Goal: Task Accomplishment & Management: Manage account settings

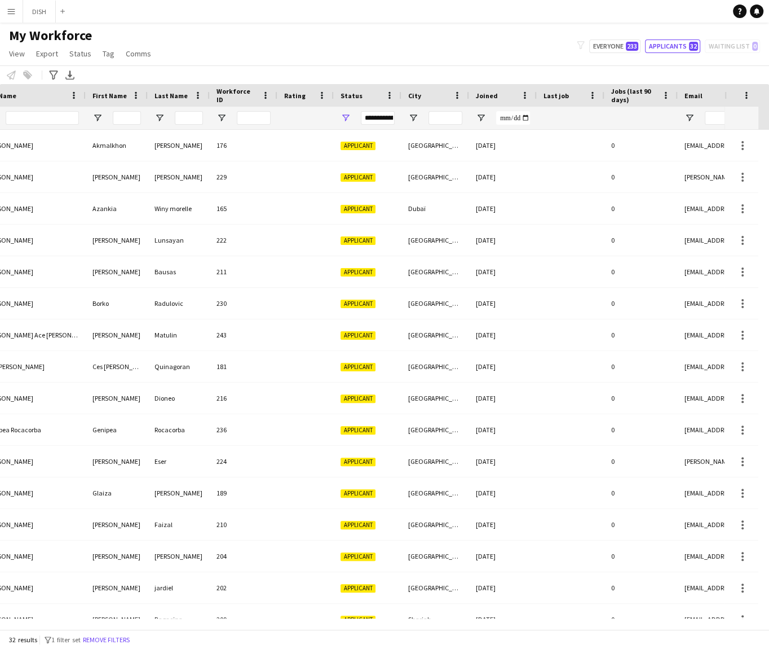
scroll to position [0, 428]
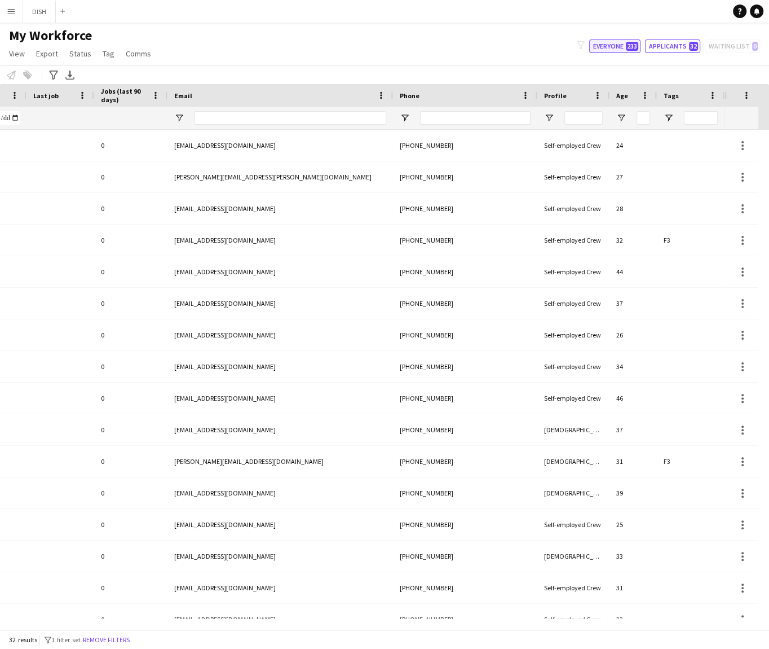
click at [612, 47] on button "Everyone 233" at bounding box center [614, 46] width 51 height 14
type input "**********"
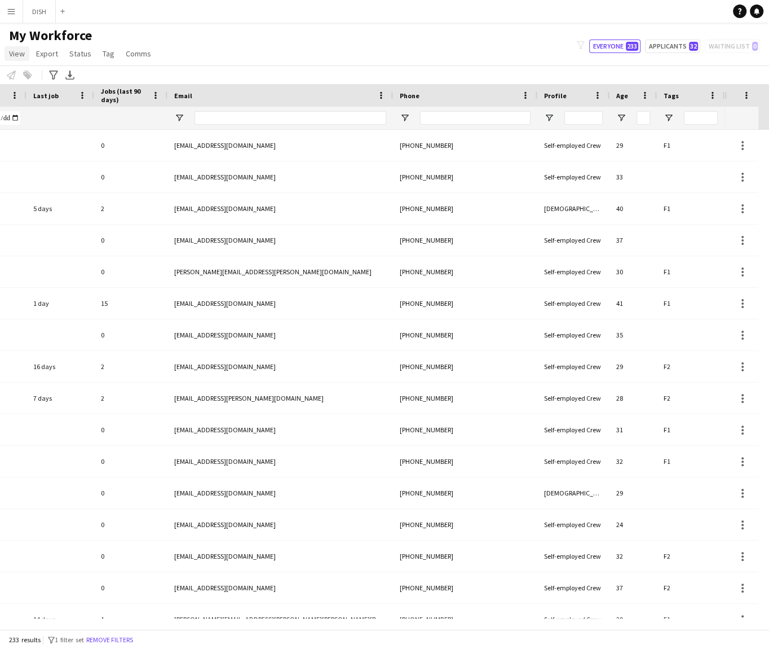
click at [19, 47] on link "View" at bounding box center [17, 53] width 25 height 15
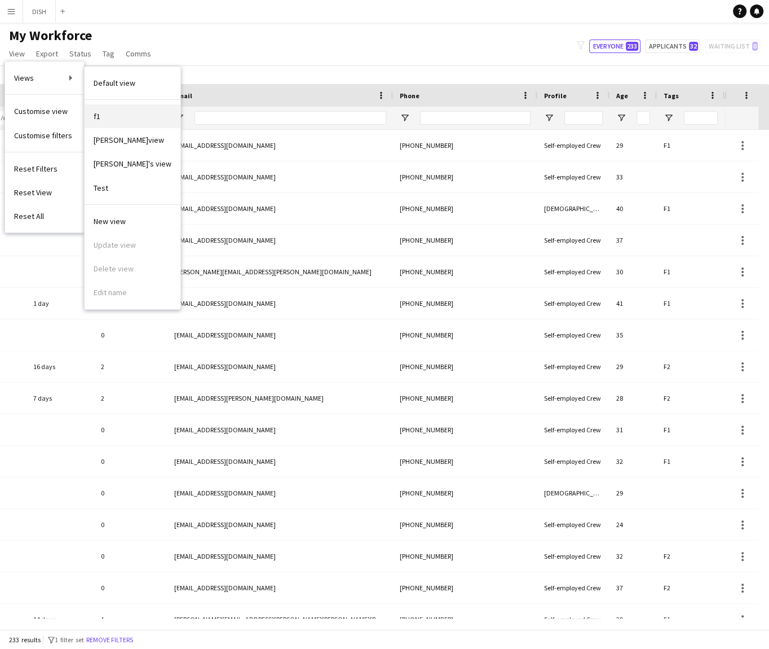
click at [109, 111] on link "f1" at bounding box center [133, 116] width 96 height 24
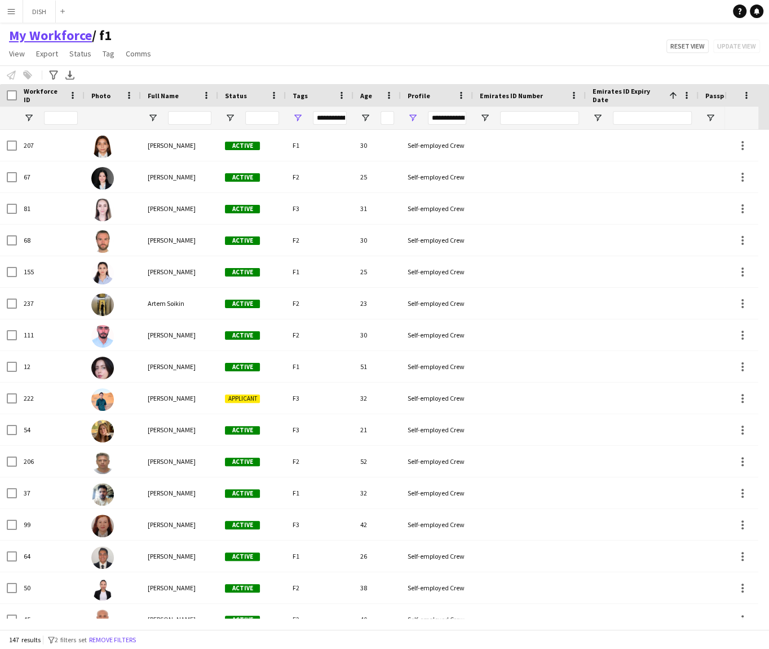
click at [56, 36] on link "My Workforce" at bounding box center [50, 35] width 83 height 17
type input "**********"
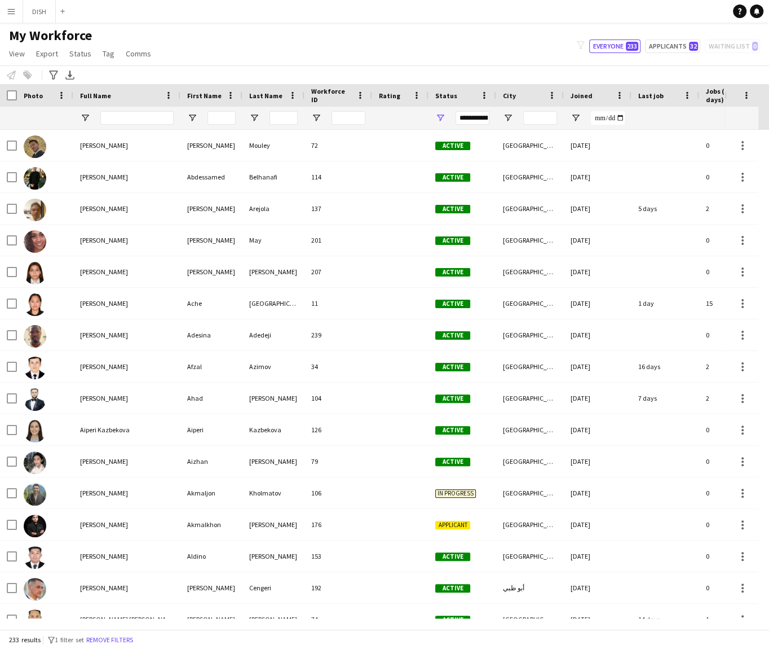
click at [474, 116] on div "**********" at bounding box center [473, 118] width 34 height 14
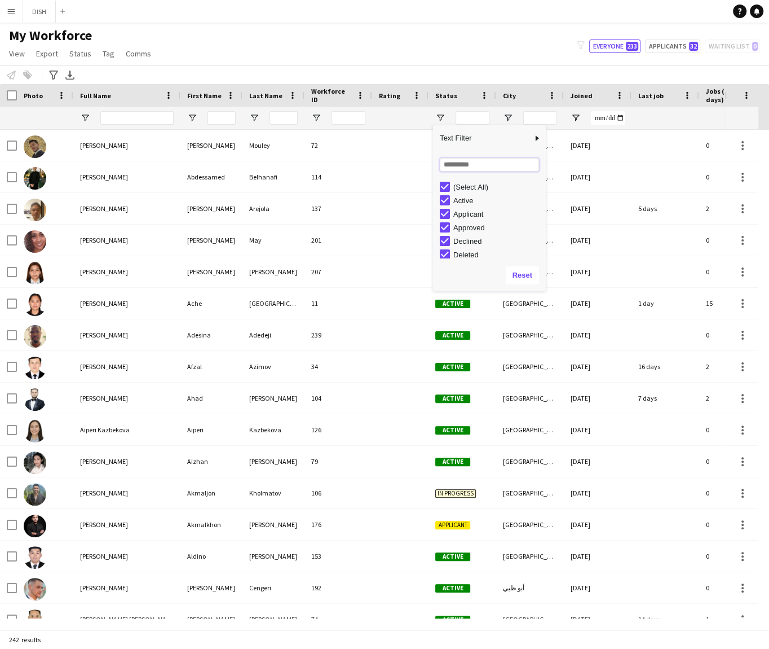
click at [469, 161] on input "Search filter values" at bounding box center [489, 165] width 99 height 14
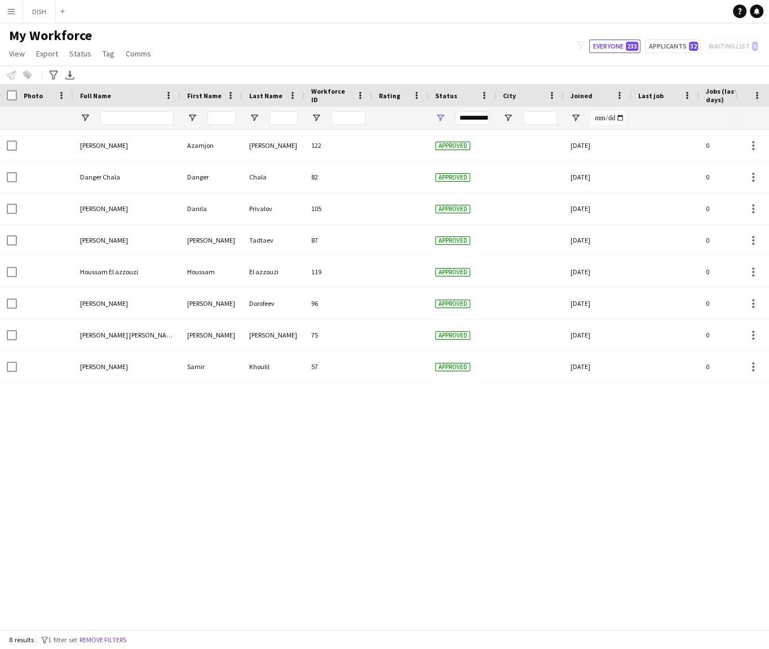
click at [219, 469] on div "[PERSON_NAME] [PERSON_NAME] 122 Approved [DATE] 0 [EMAIL_ADDRESS][DOMAIN_NAME] …" at bounding box center [368, 374] width 736 height 488
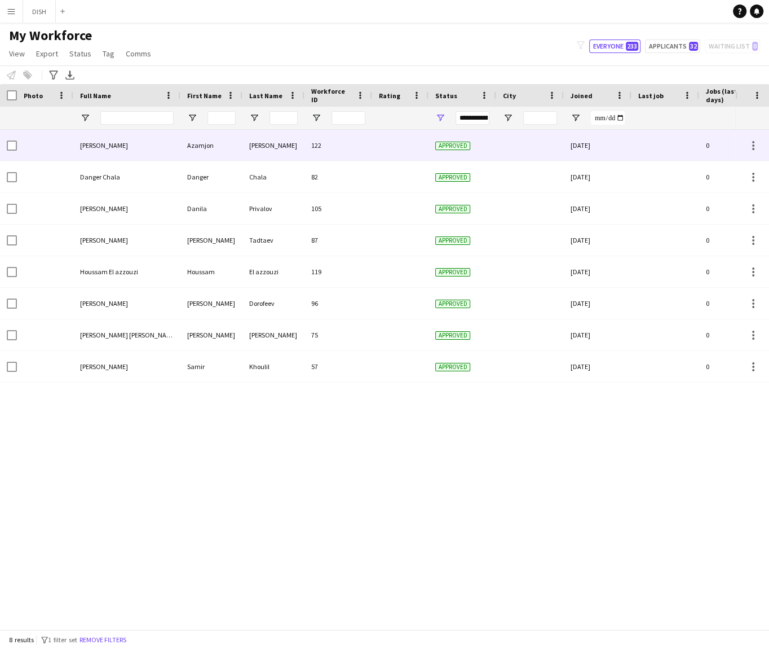
click at [113, 153] on div "[PERSON_NAME]" at bounding box center [126, 145] width 107 height 31
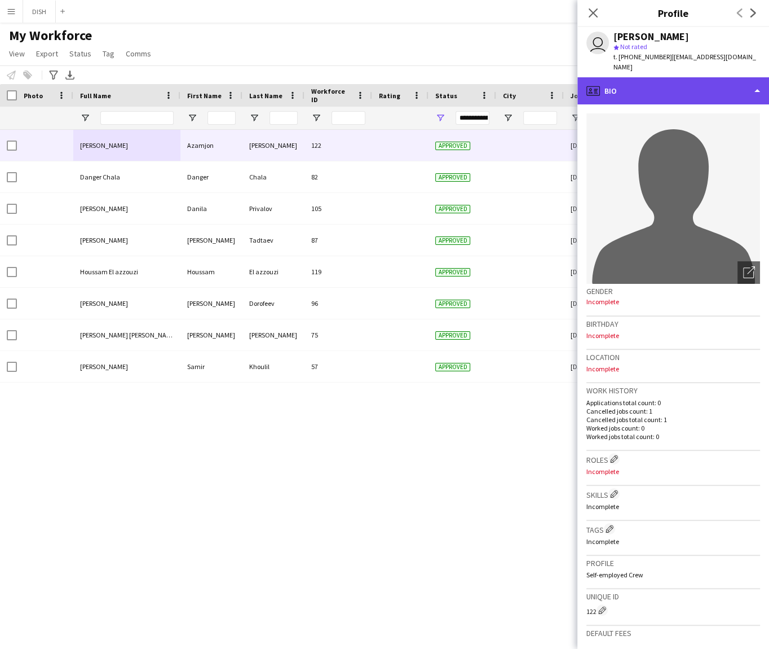
click at [634, 80] on div "profile Bio" at bounding box center [674, 90] width 192 height 27
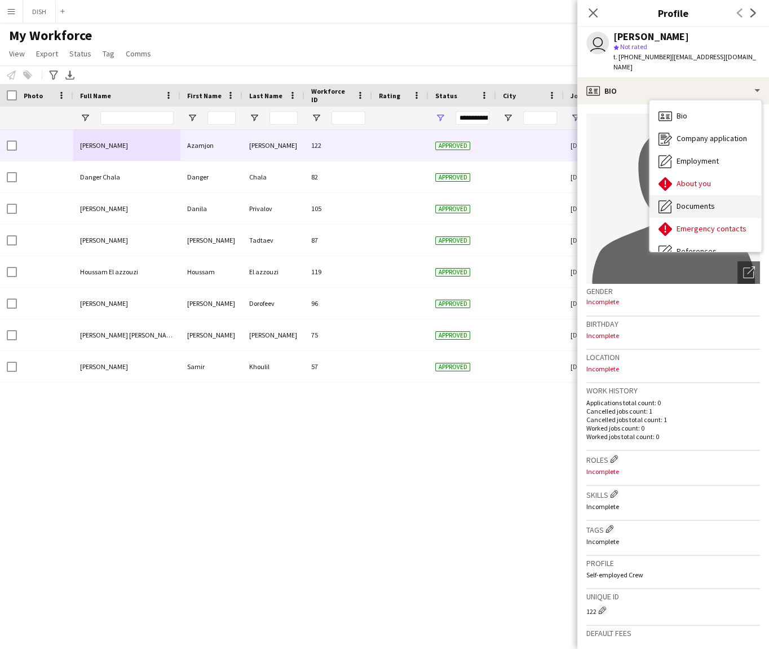
click at [689, 201] on span "Documents" at bounding box center [696, 206] width 38 height 10
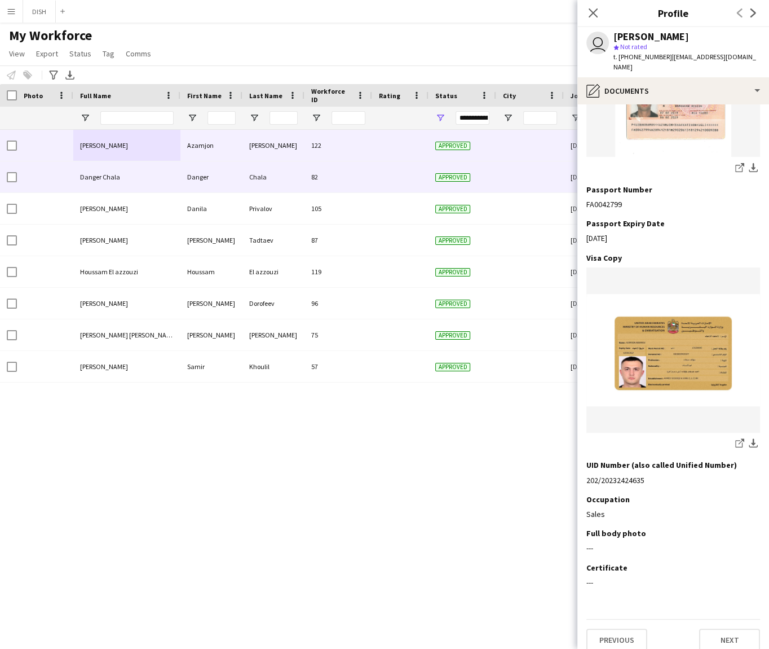
click at [134, 177] on div "Danger Chala" at bounding box center [126, 176] width 107 height 31
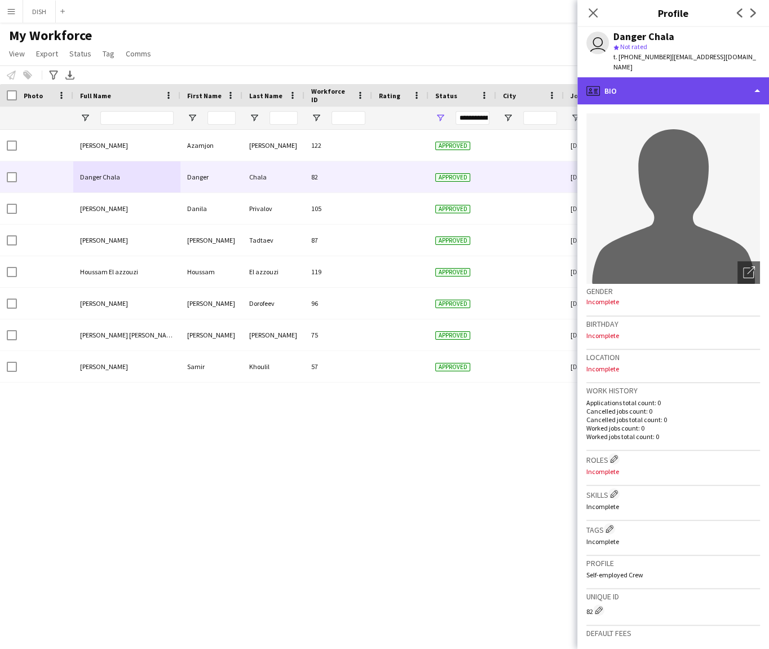
click at [636, 77] on div "profile Bio" at bounding box center [674, 90] width 192 height 27
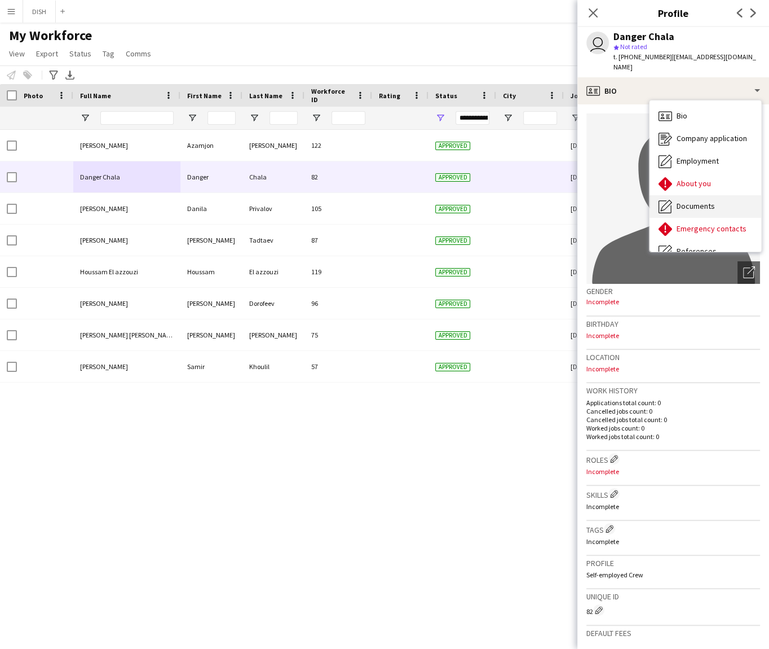
click at [694, 201] on span "Documents" at bounding box center [696, 206] width 38 height 10
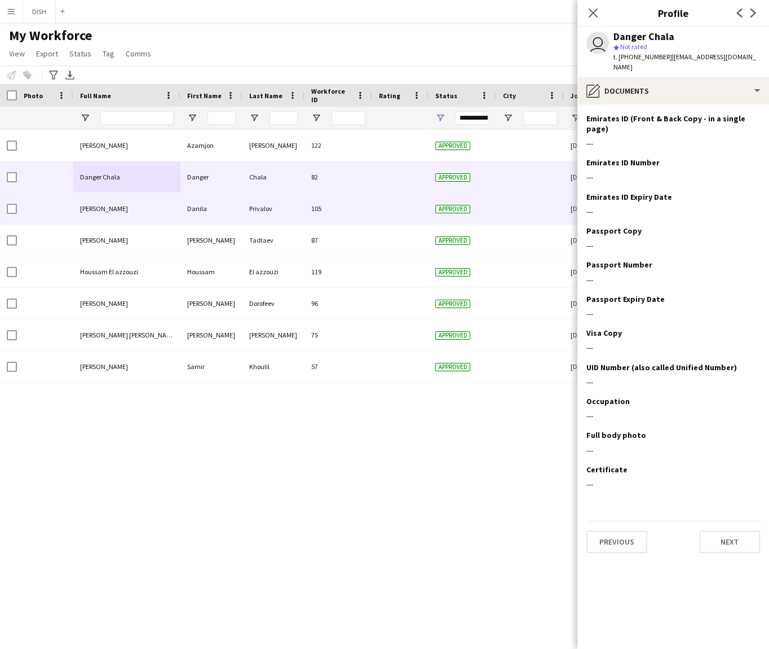
click at [83, 212] on span "[PERSON_NAME]" at bounding box center [104, 208] width 48 height 8
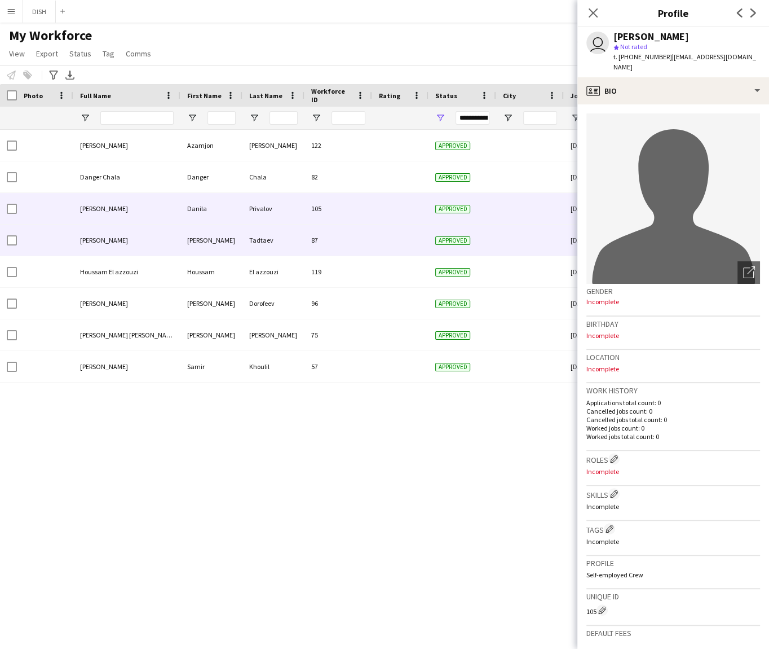
click at [94, 241] on span "[PERSON_NAME]" at bounding box center [104, 240] width 48 height 8
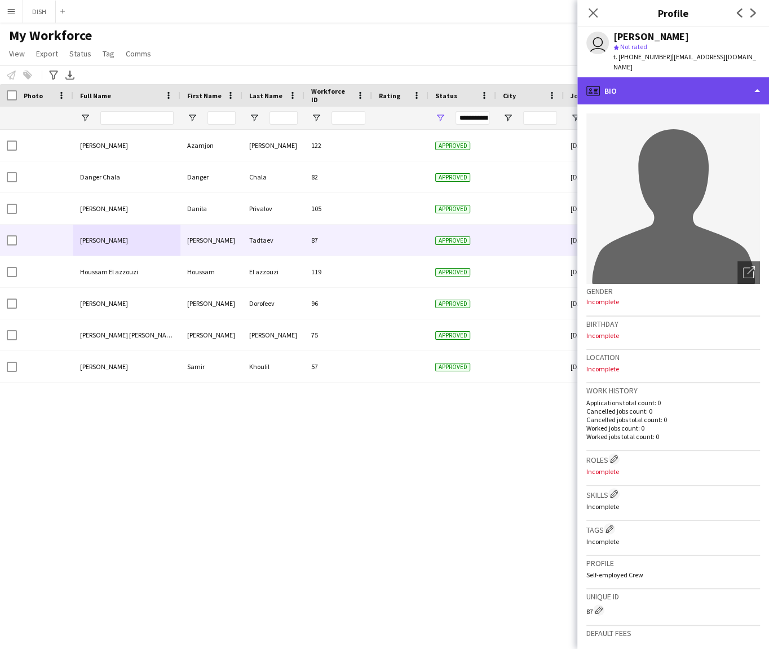
click at [675, 77] on div "profile Bio" at bounding box center [674, 90] width 192 height 27
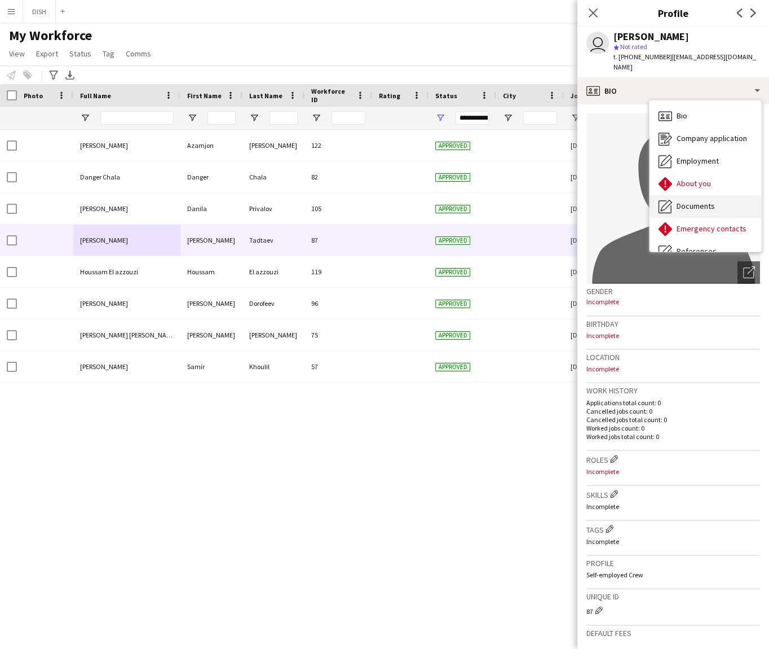
click at [694, 201] on span "Documents" at bounding box center [696, 206] width 38 height 10
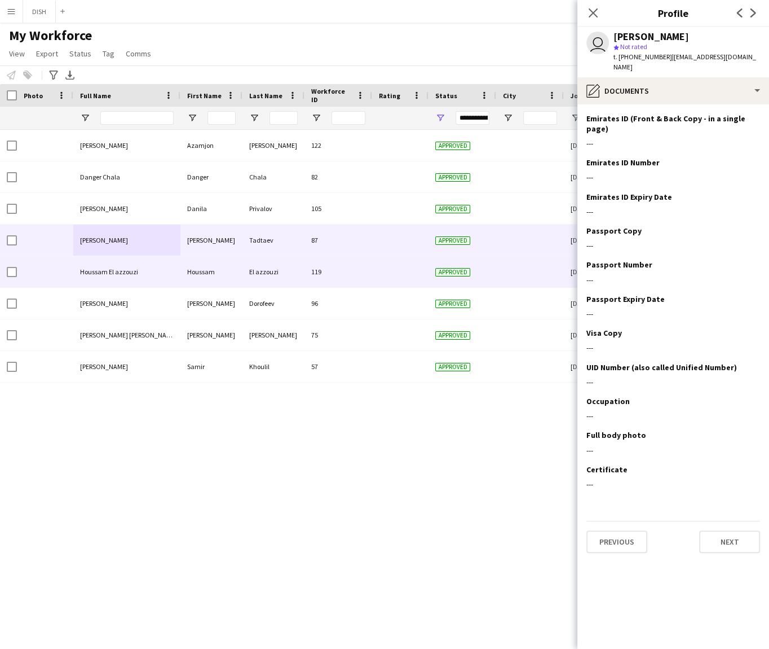
click at [140, 274] on div "Houssam El azzouzi" at bounding box center [126, 271] width 107 height 31
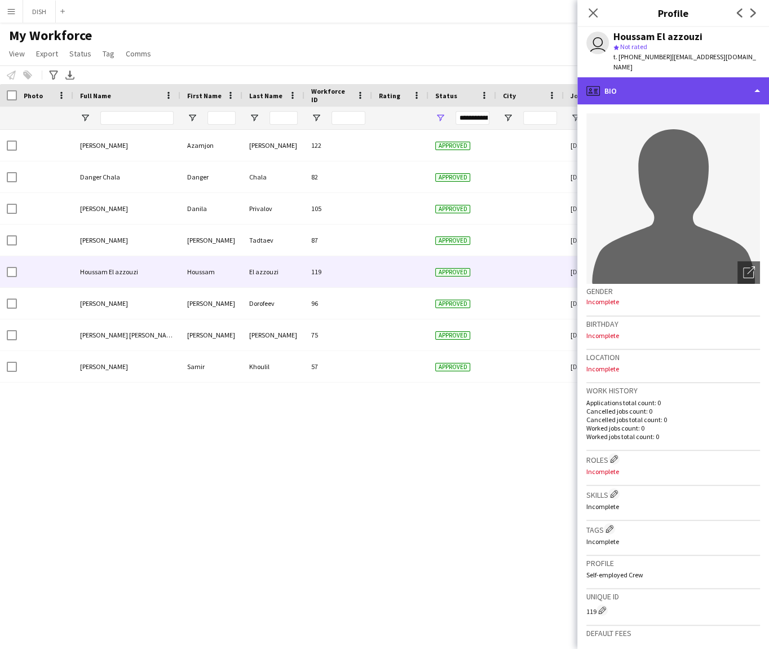
click at [661, 95] on div "profile Bio" at bounding box center [674, 90] width 192 height 27
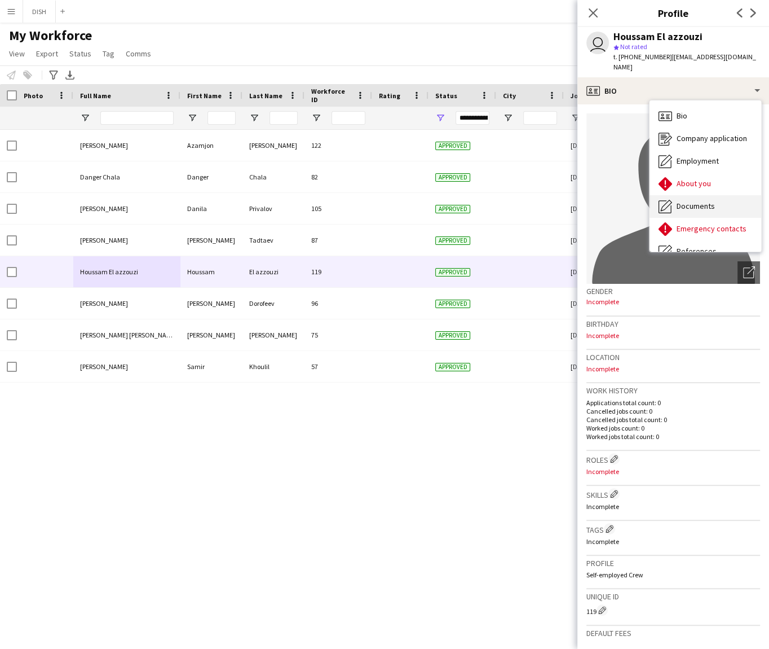
click at [706, 201] on span "Documents" at bounding box center [696, 206] width 38 height 10
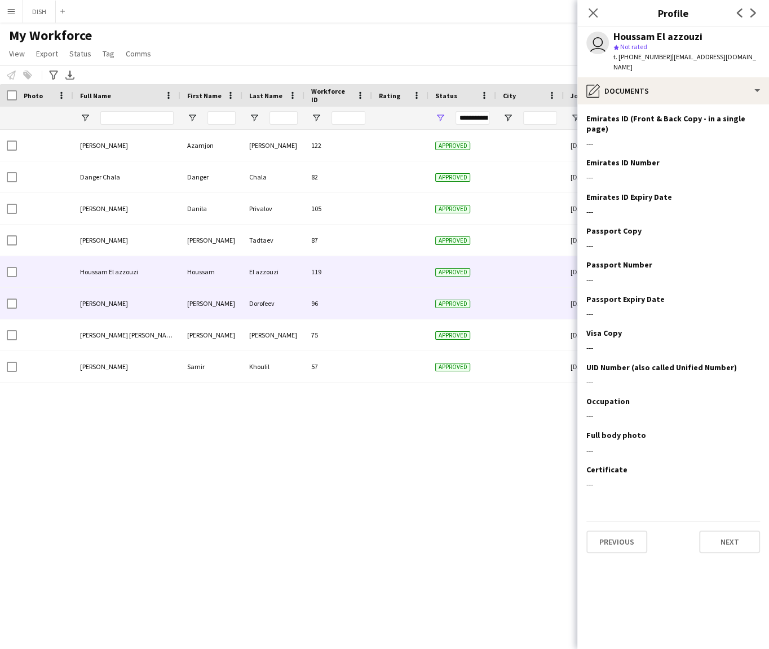
click at [151, 300] on div "[PERSON_NAME]" at bounding box center [126, 303] width 107 height 31
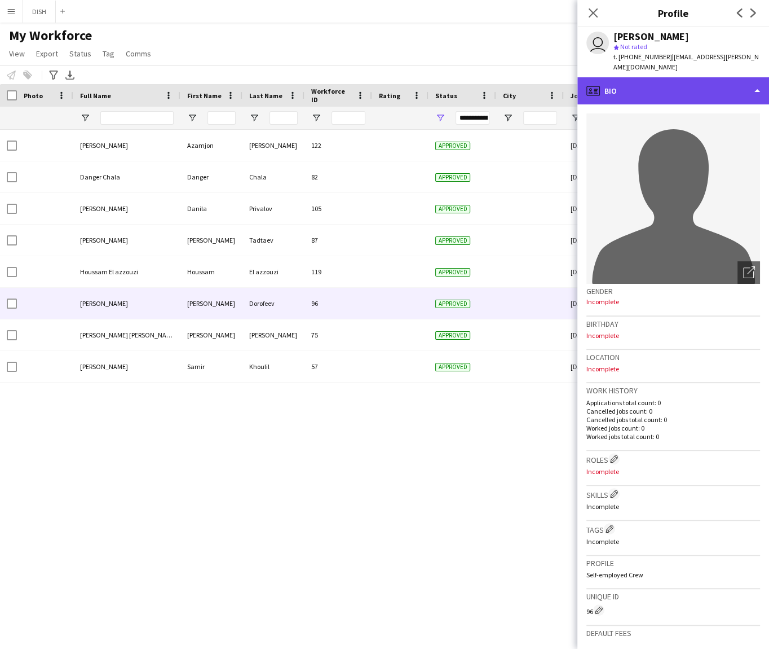
click at [680, 77] on div "profile Bio" at bounding box center [674, 90] width 192 height 27
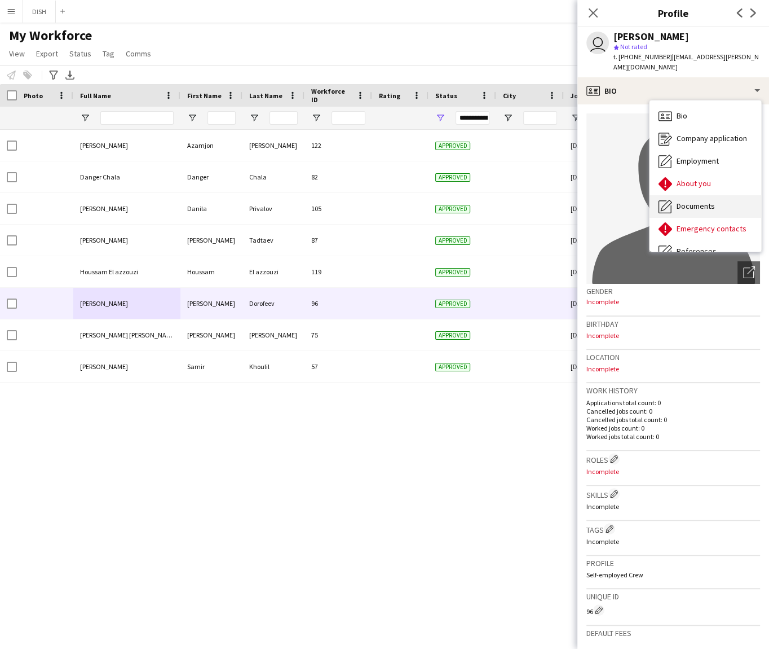
click at [686, 201] on span "Documents" at bounding box center [696, 206] width 38 height 10
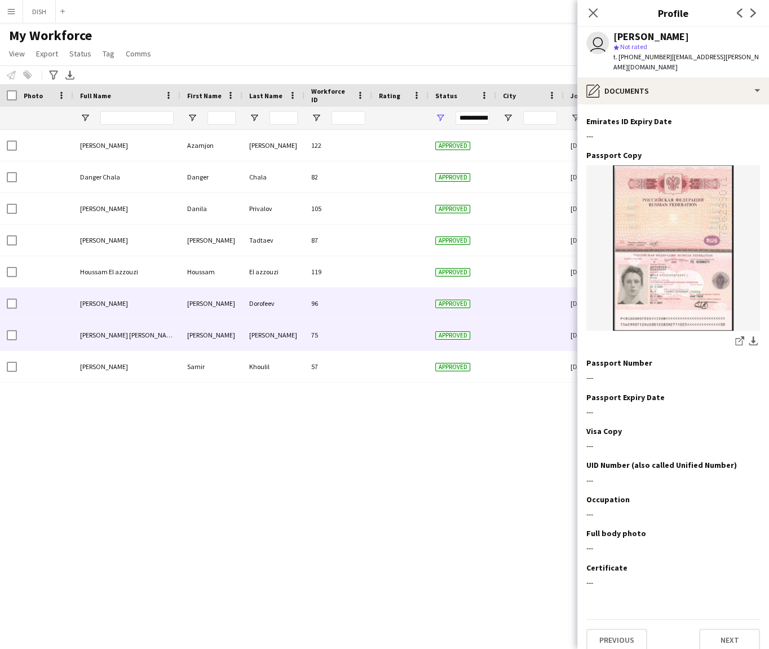
click at [95, 339] on div "[PERSON_NAME] [PERSON_NAME]" at bounding box center [126, 334] width 107 height 31
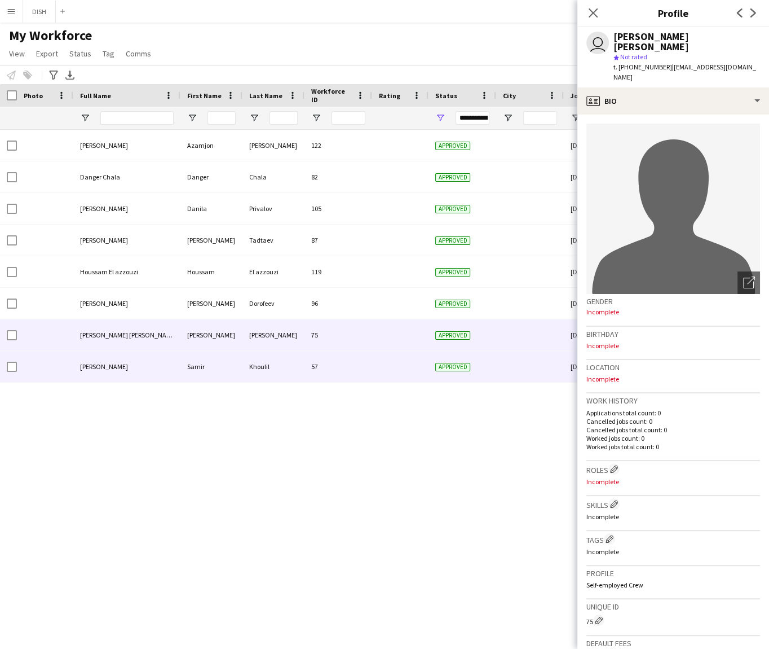
click at [108, 367] on span "[PERSON_NAME]" at bounding box center [104, 366] width 48 height 8
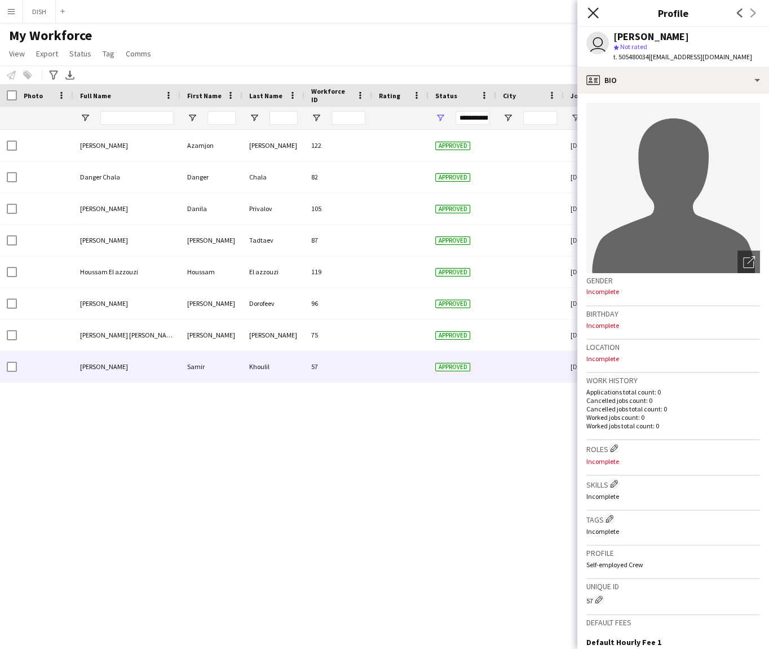
click at [589, 13] on icon "Close pop-in" at bounding box center [593, 12] width 11 height 11
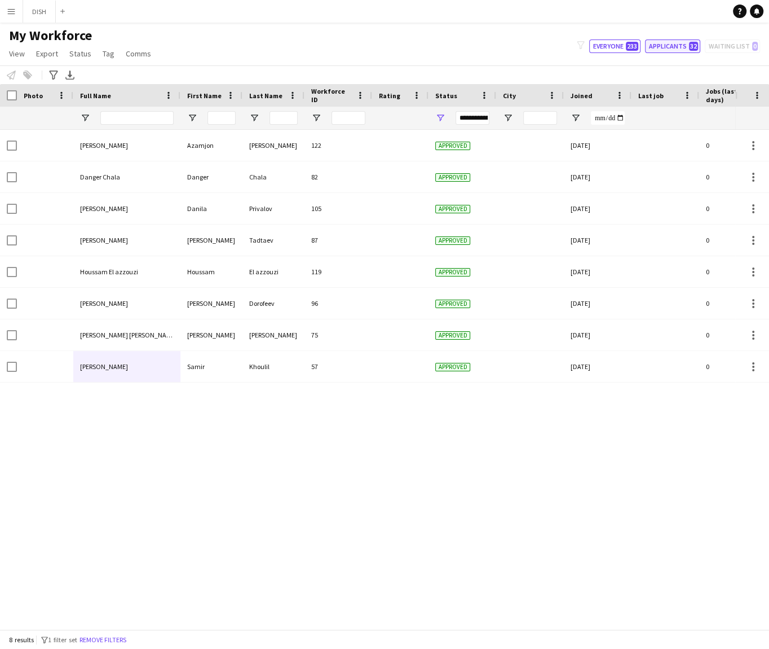
click at [695, 42] on span "32" at bounding box center [693, 46] width 9 height 9
type input "**********"
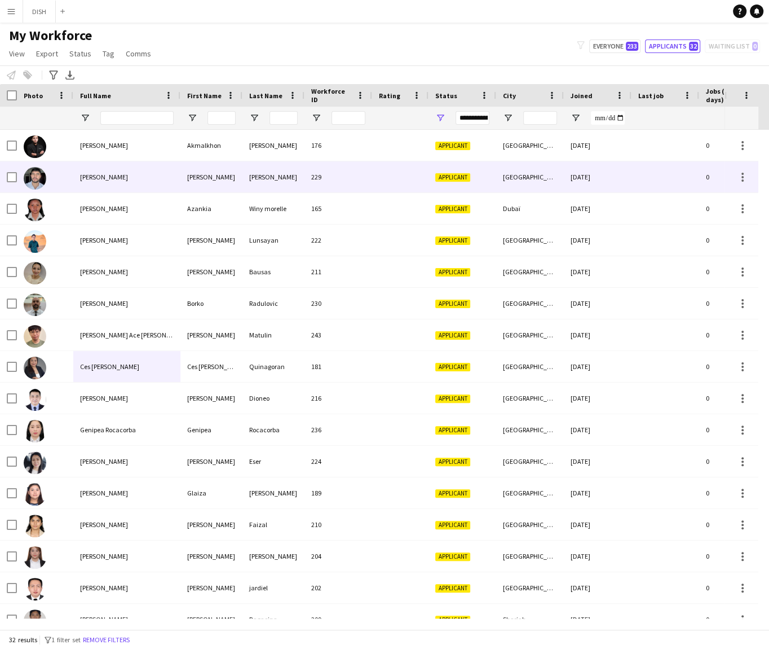
click at [168, 168] on div "[PERSON_NAME]" at bounding box center [126, 176] width 107 height 31
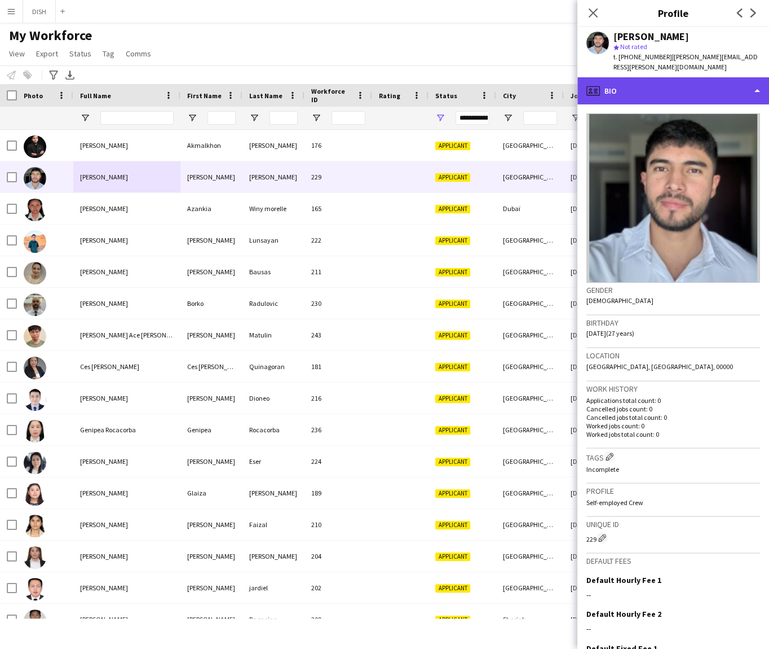
click at [682, 91] on div "profile Bio" at bounding box center [674, 90] width 192 height 27
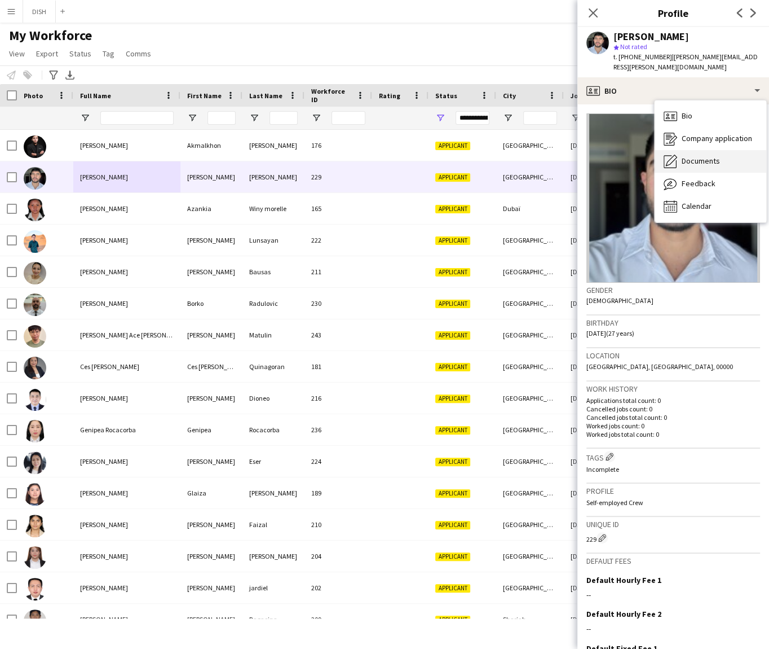
click at [707, 156] on span "Documents" at bounding box center [701, 161] width 38 height 10
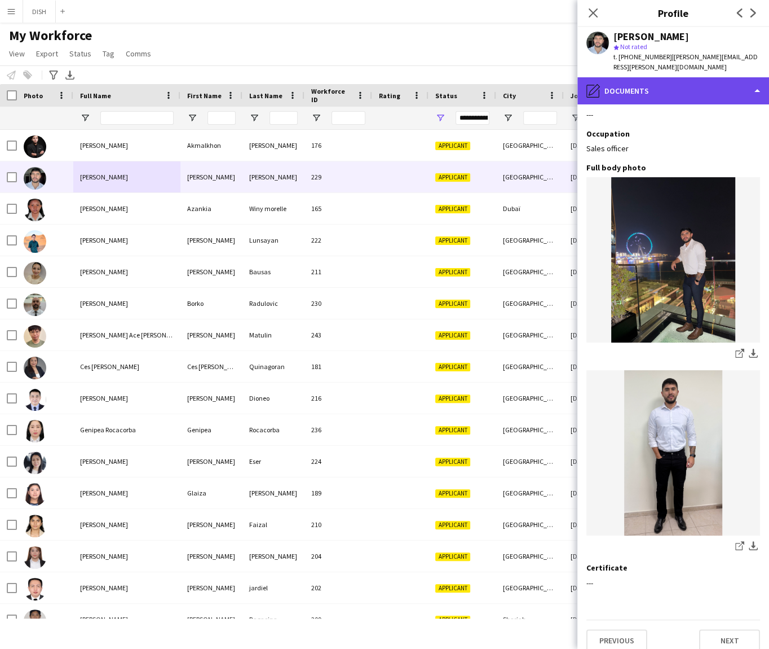
click at [597, 84] on icon "pencil4" at bounding box center [594, 91] width 14 height 14
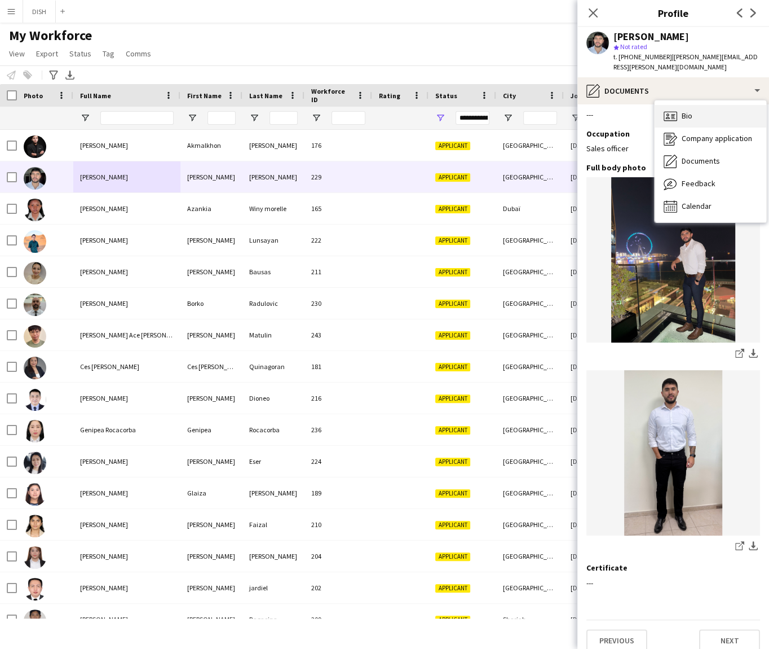
click at [677, 108] on div "Bio Bio" at bounding box center [711, 116] width 112 height 23
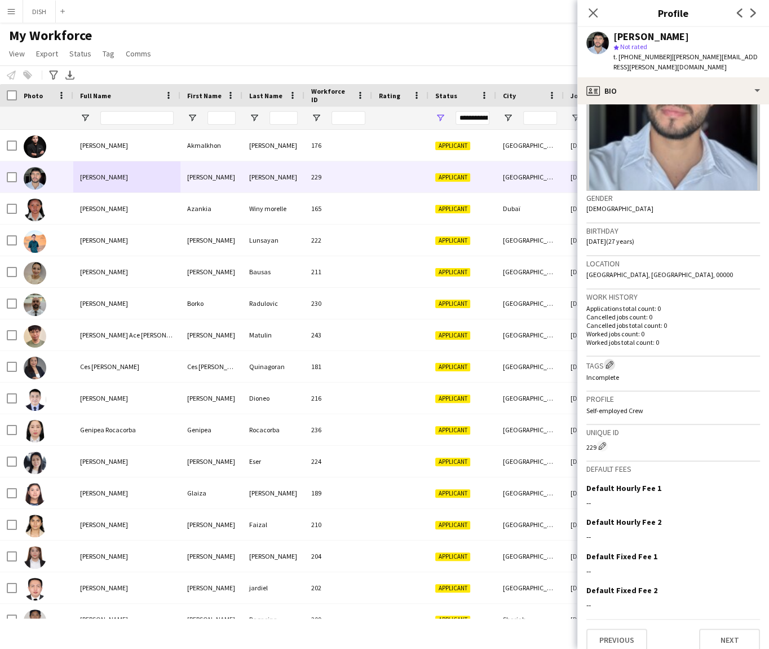
click at [613, 360] on app-icon "Edit crew company tags" at bounding box center [610, 364] width 8 height 8
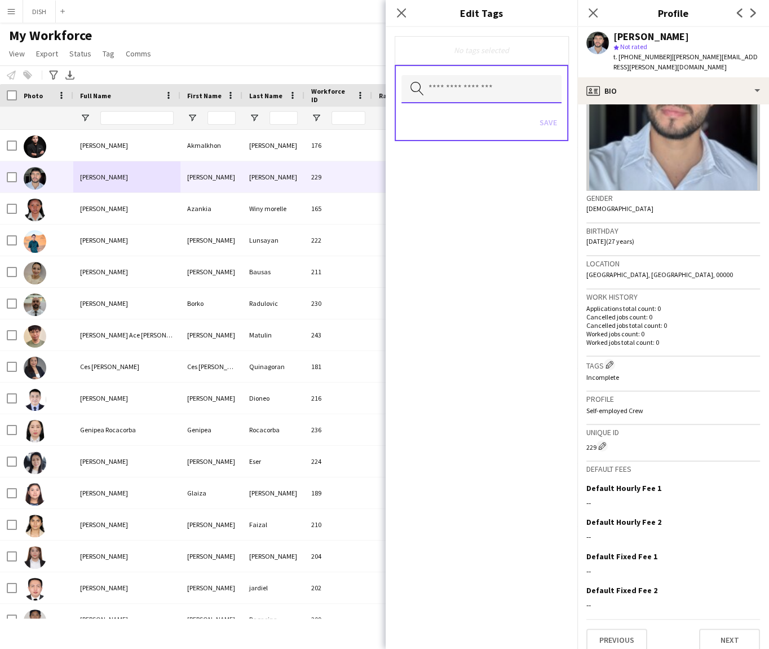
click at [527, 89] on input "text" at bounding box center [482, 89] width 160 height 28
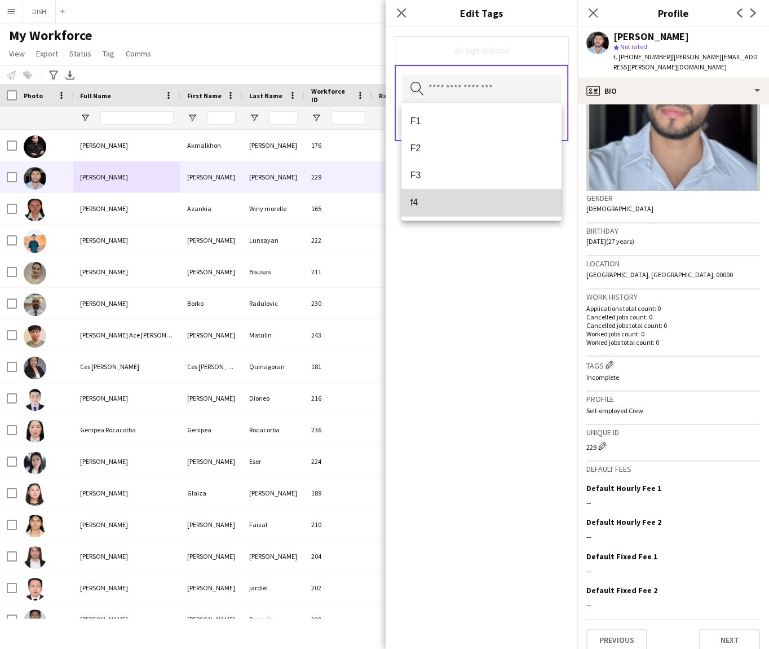
click at [423, 197] on mat-option "f4" at bounding box center [482, 202] width 160 height 27
click at [469, 48] on div "f4 Remove" at bounding box center [482, 50] width 156 height 11
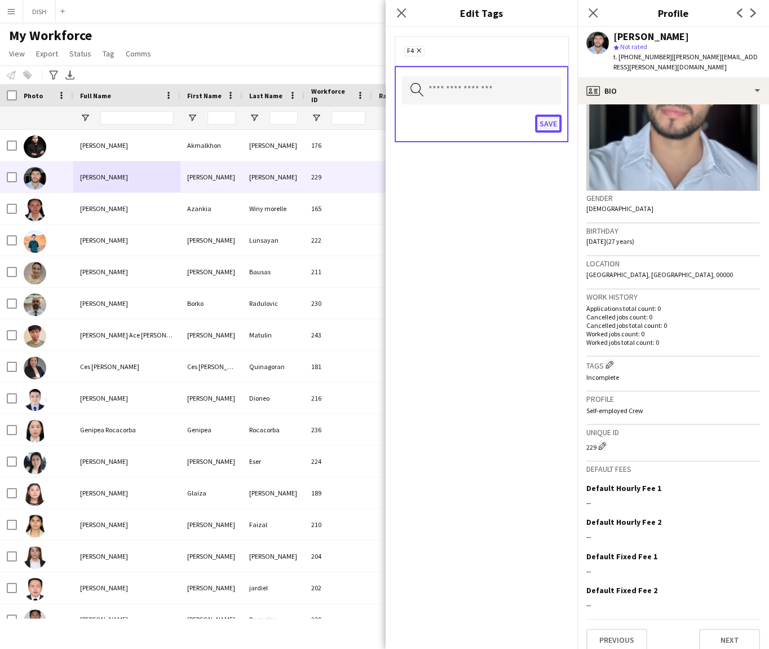
click at [544, 129] on button "Save" at bounding box center [548, 124] width 27 height 18
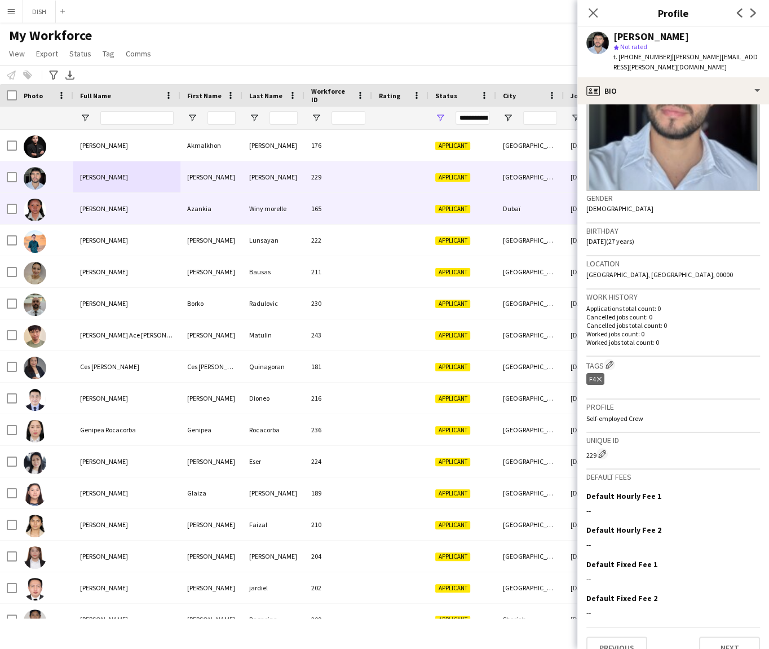
click at [139, 197] on div "[PERSON_NAME]" at bounding box center [126, 208] width 107 height 31
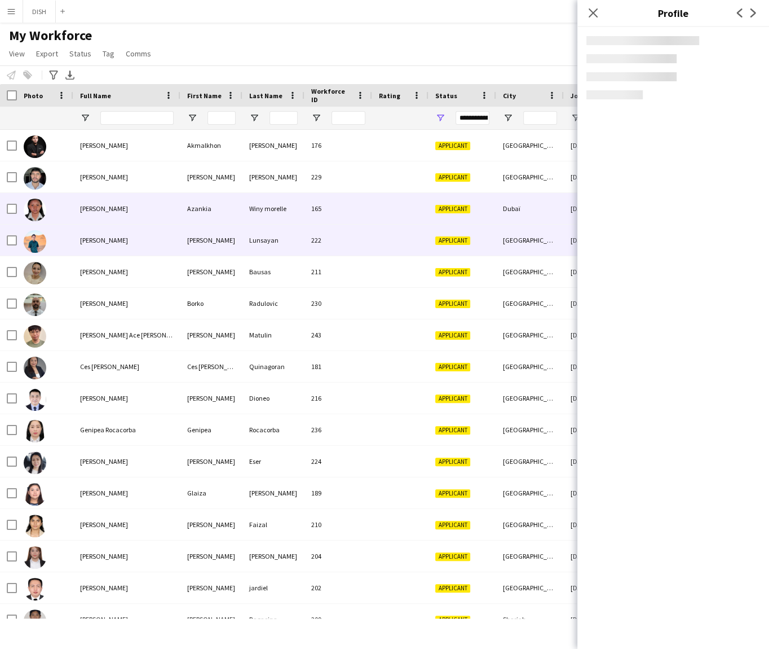
click at [142, 241] on div "[PERSON_NAME]" at bounding box center [126, 239] width 107 height 31
